Goal: Find contact information: Find contact information

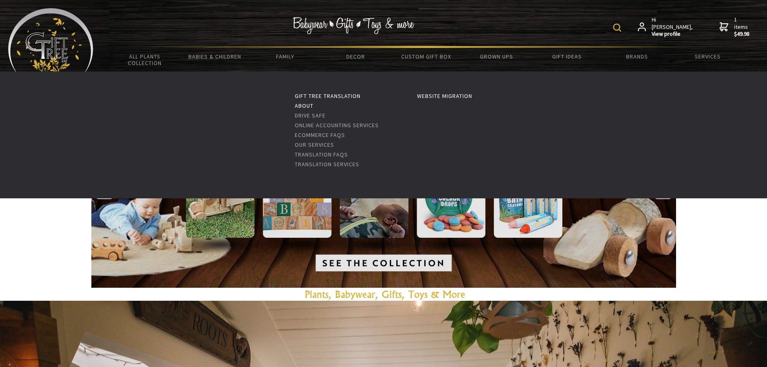
click at [301, 104] on link "About" at bounding box center [304, 105] width 19 height 7
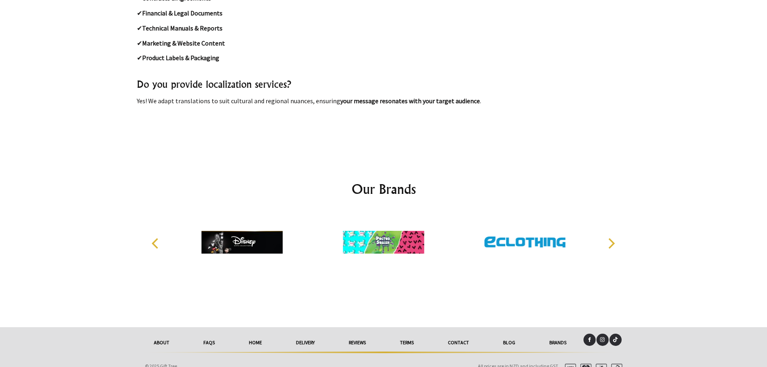
scroll to position [6030, 0]
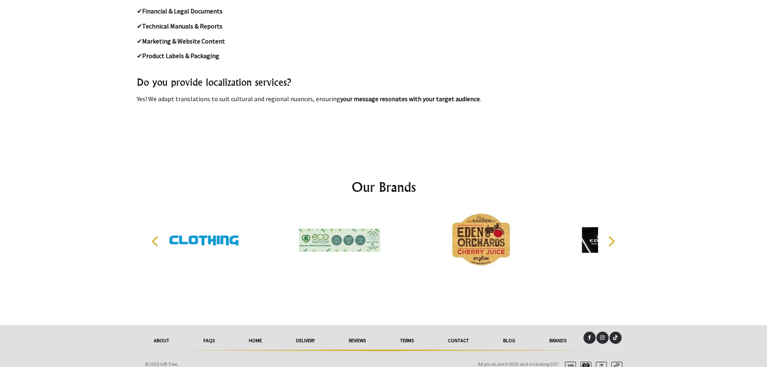
click at [455, 331] on link "Contact" at bounding box center [458, 340] width 55 height 18
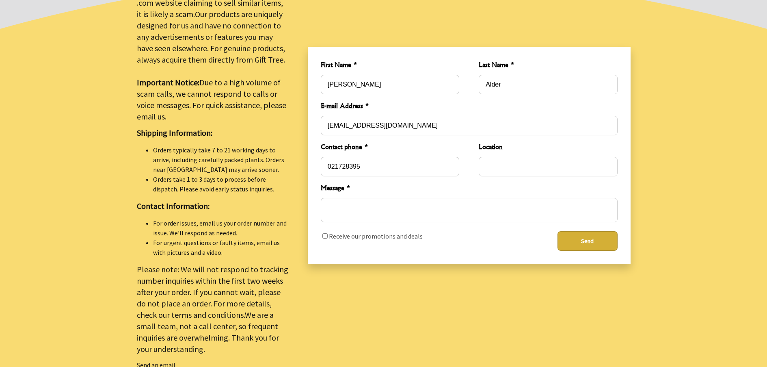
scroll to position [81, 0]
